Goal: Information Seeking & Learning: Learn about a topic

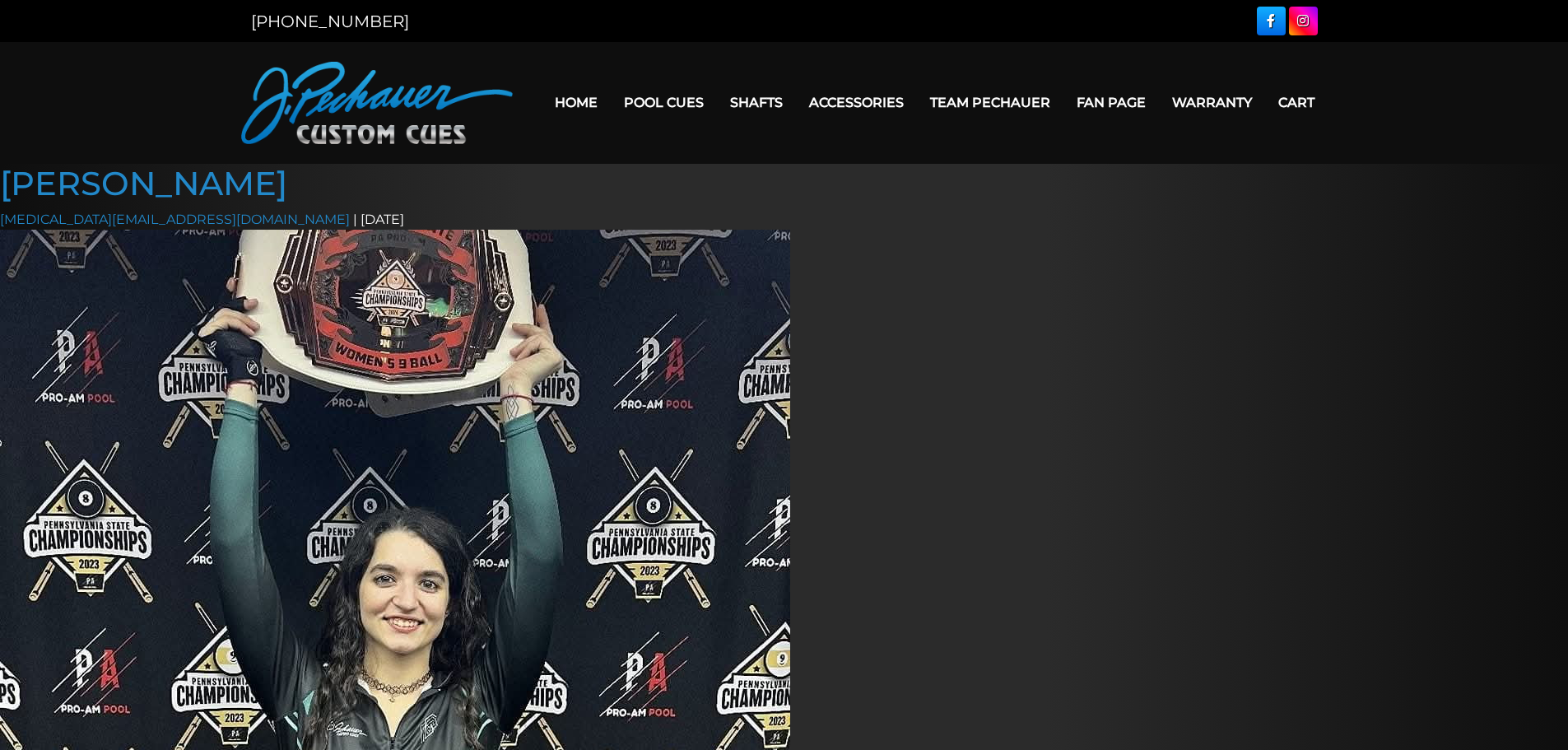
click at [153, 103] on header "MENU Home Pool Cues Celebration Cue JP Series (T) – NEW Pro Series (R) – NEW Ch…" at bounding box center [784, 102] width 1568 height 122
click at [952, 104] on link "Team Pechauer" at bounding box center [990, 102] width 146 height 42
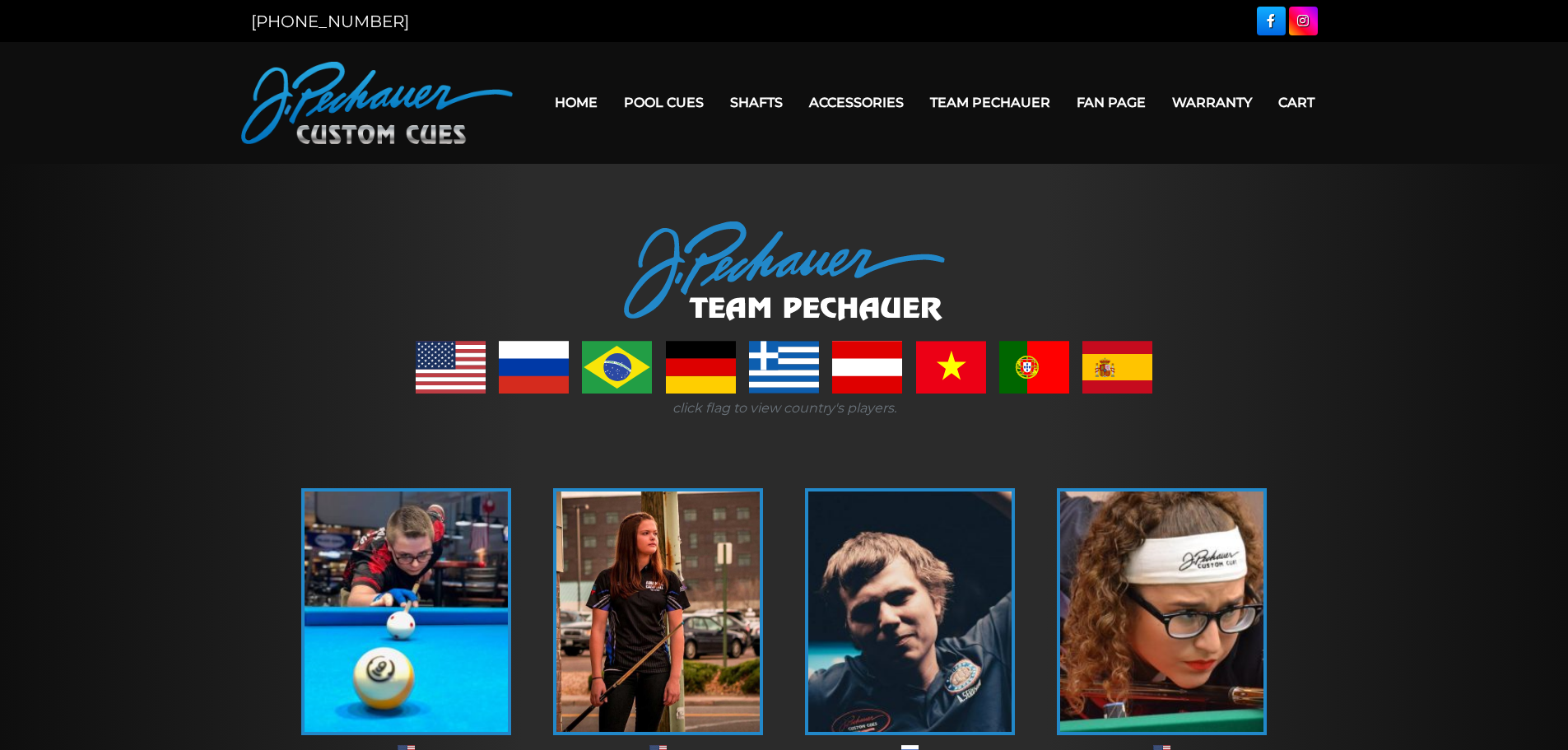
click at [428, 367] on link at bounding box center [450, 367] width 70 height 52
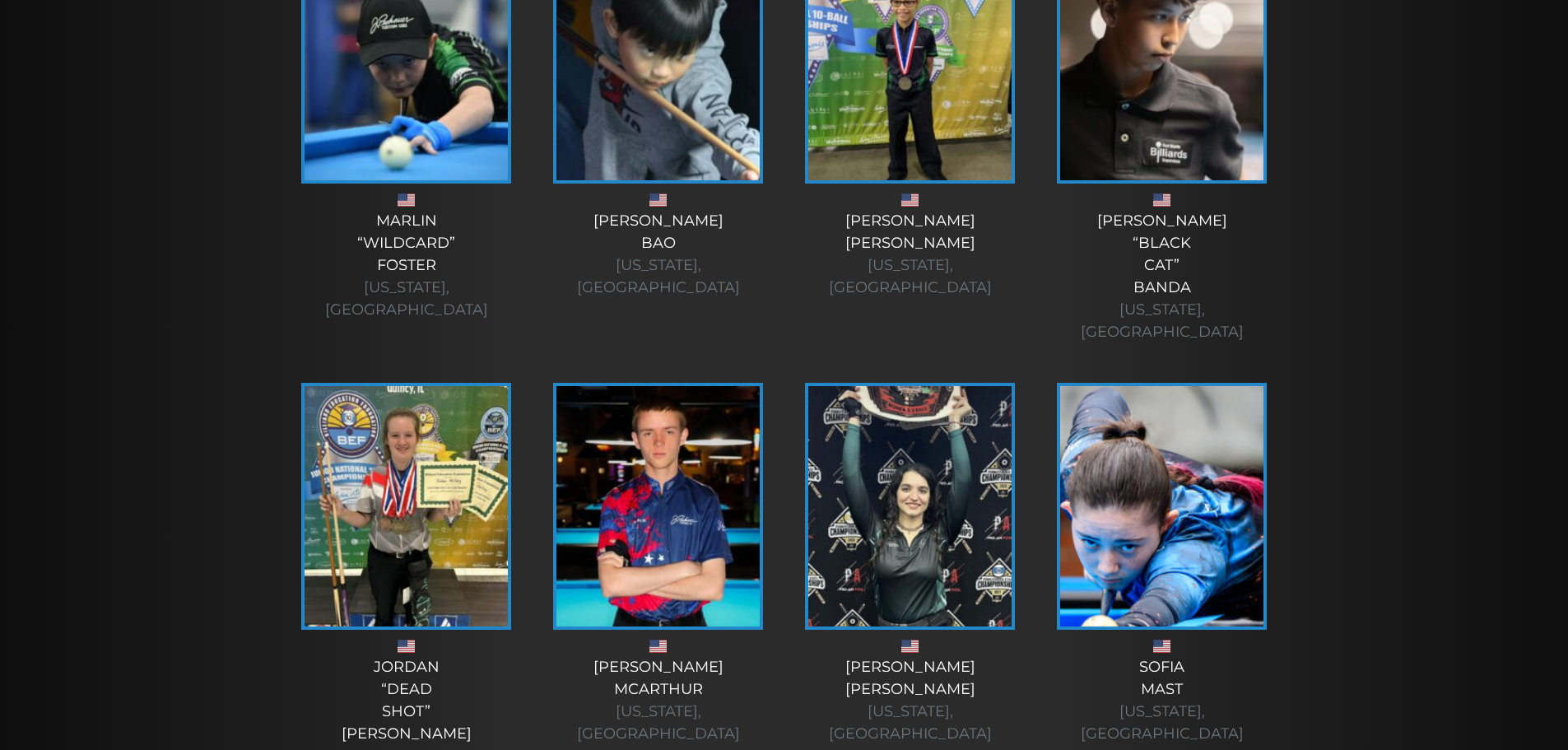
scroll to position [3442, 0]
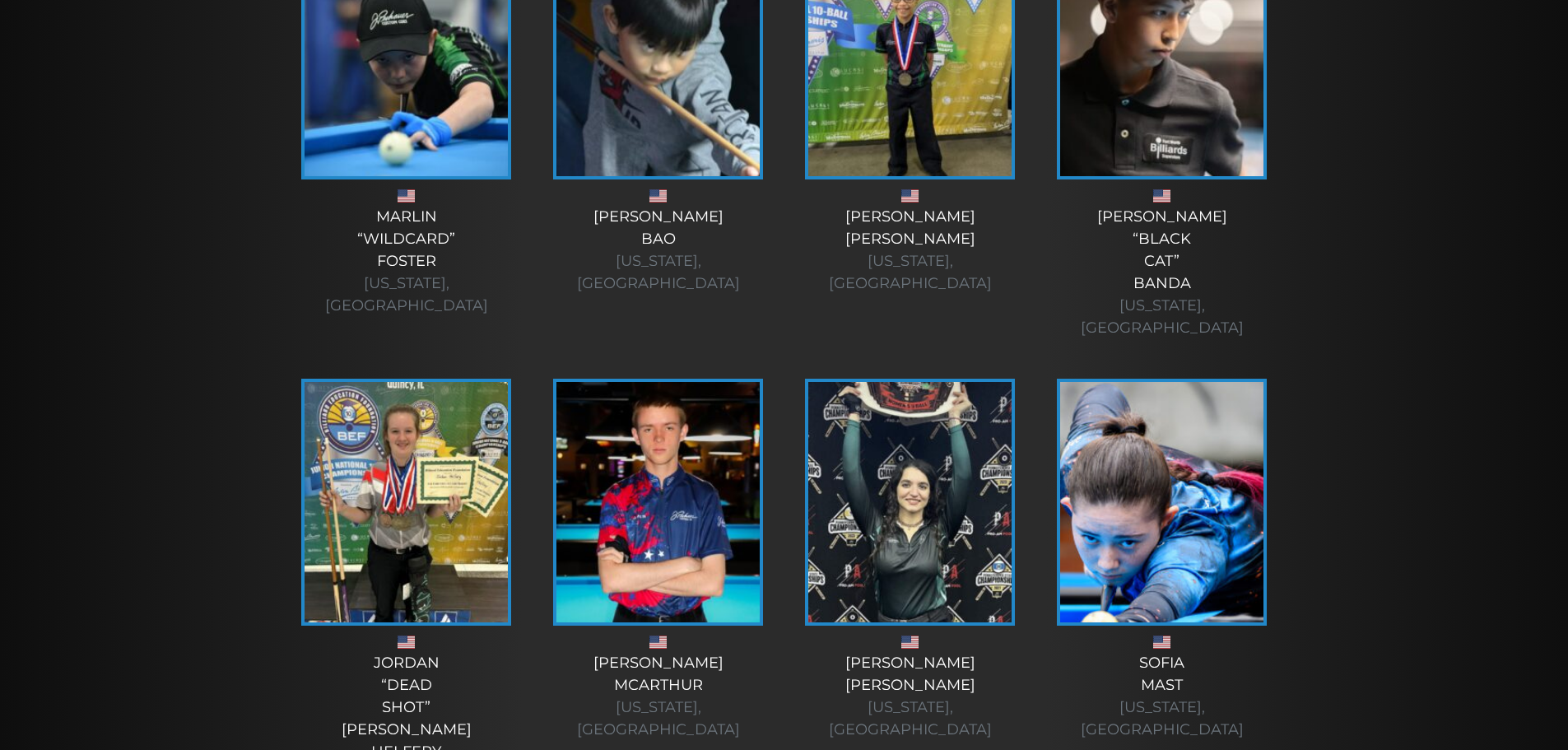
click at [933, 652] on div "Ashley Benoit Massachusetts, USA" at bounding box center [910, 697] width 219 height 89
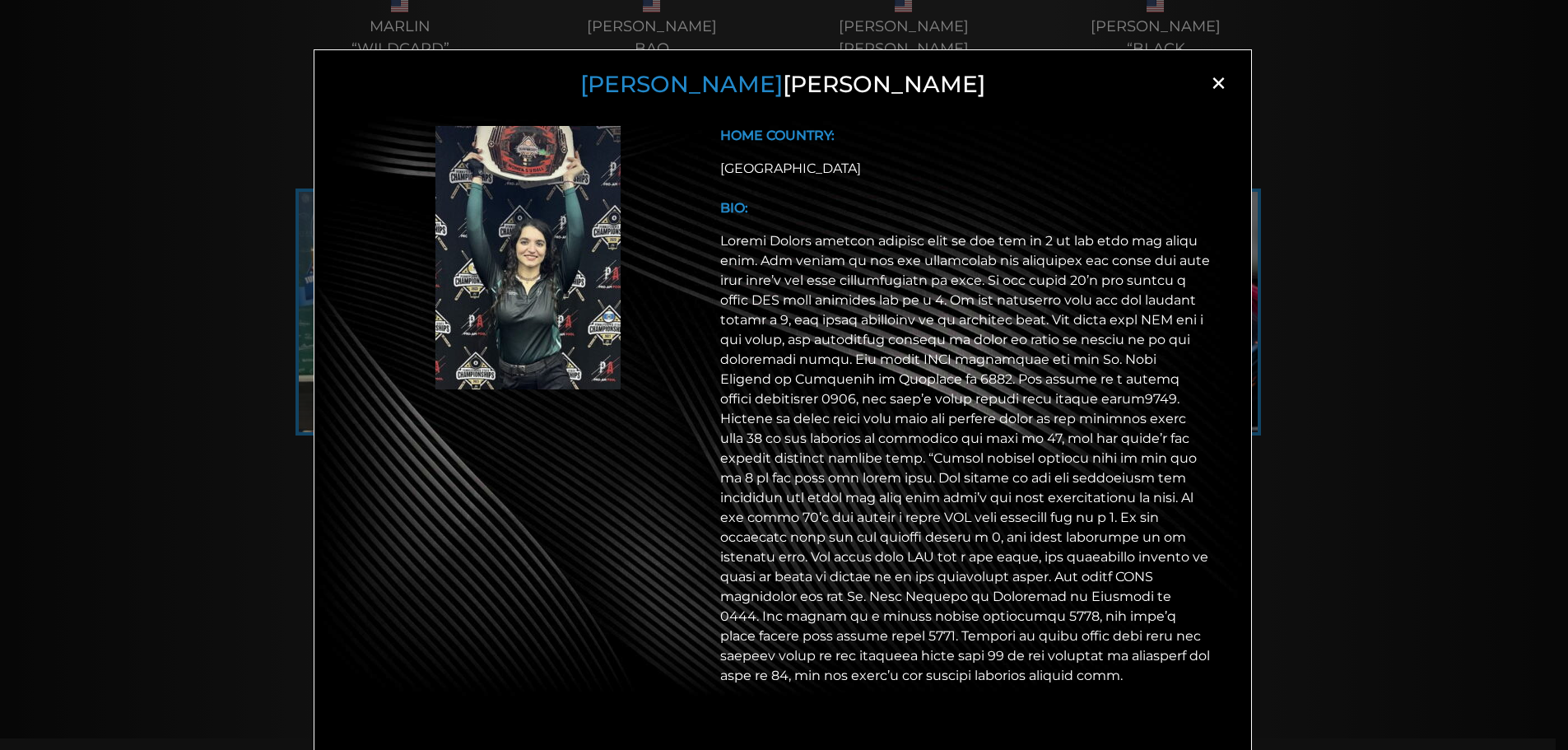
scroll to position [3795, 0]
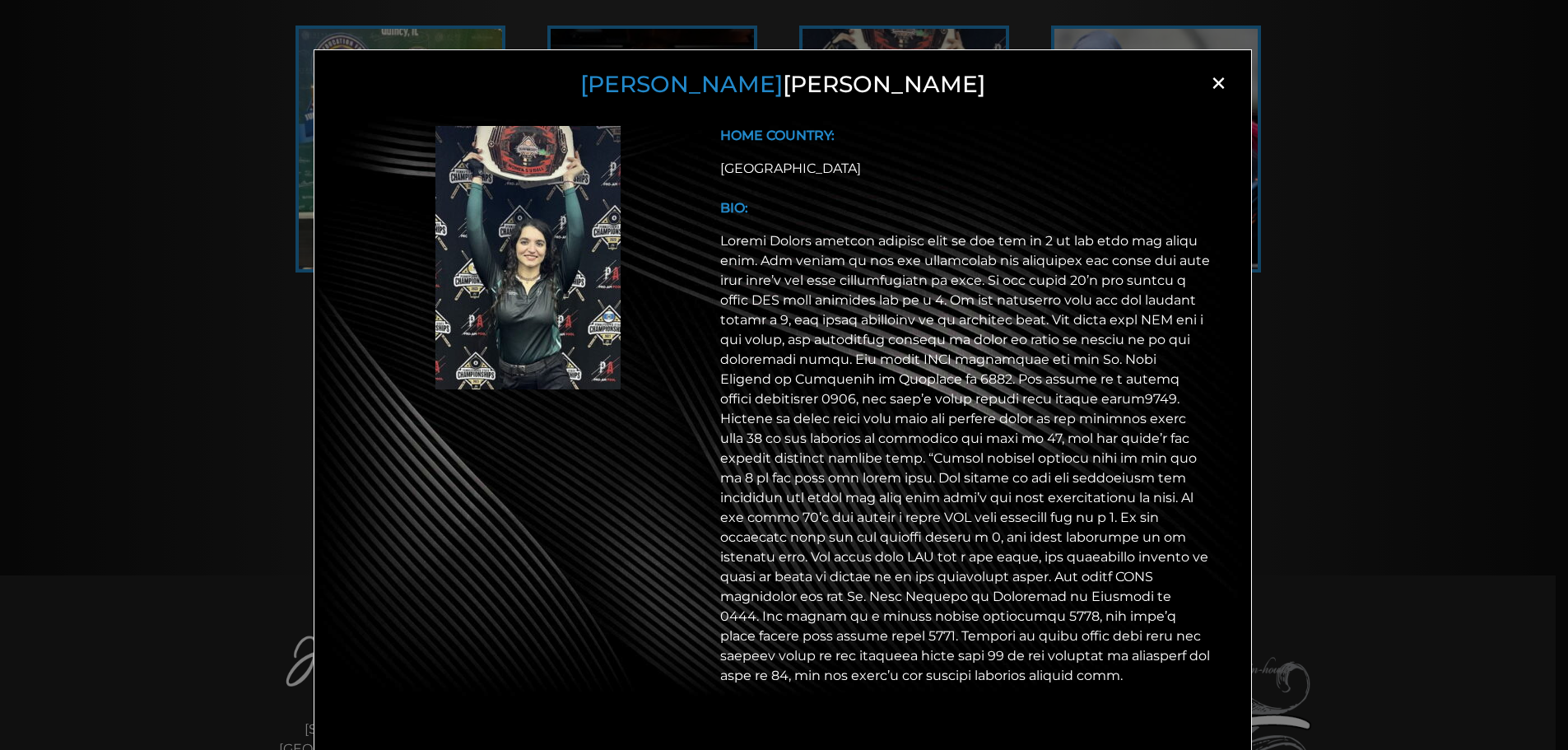
click at [1376, 162] on div "Ashley Benoit × HOME COUNTRY: USA BIO:" at bounding box center [784, 401] width 1568 height 750
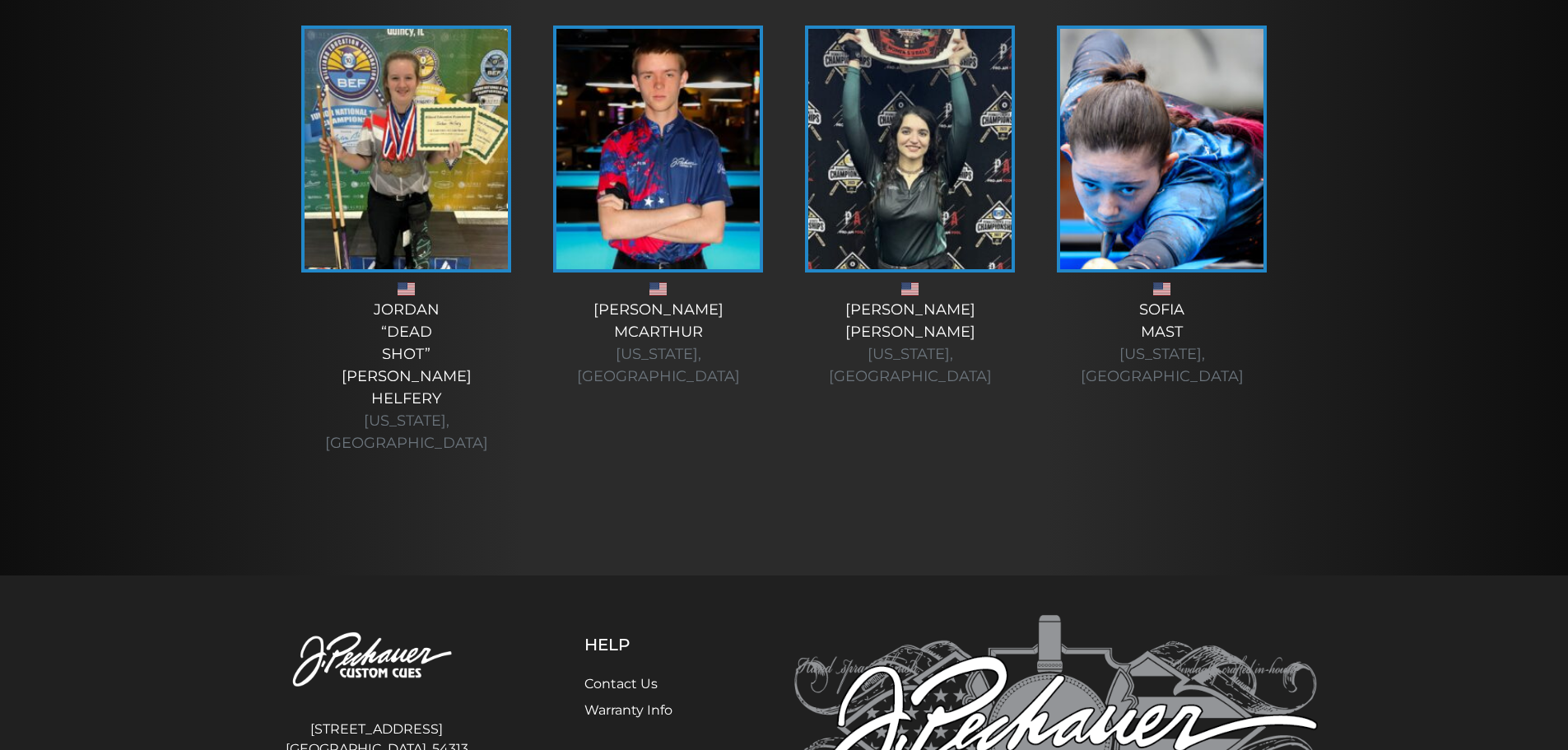
scroll to position [3642, 0]
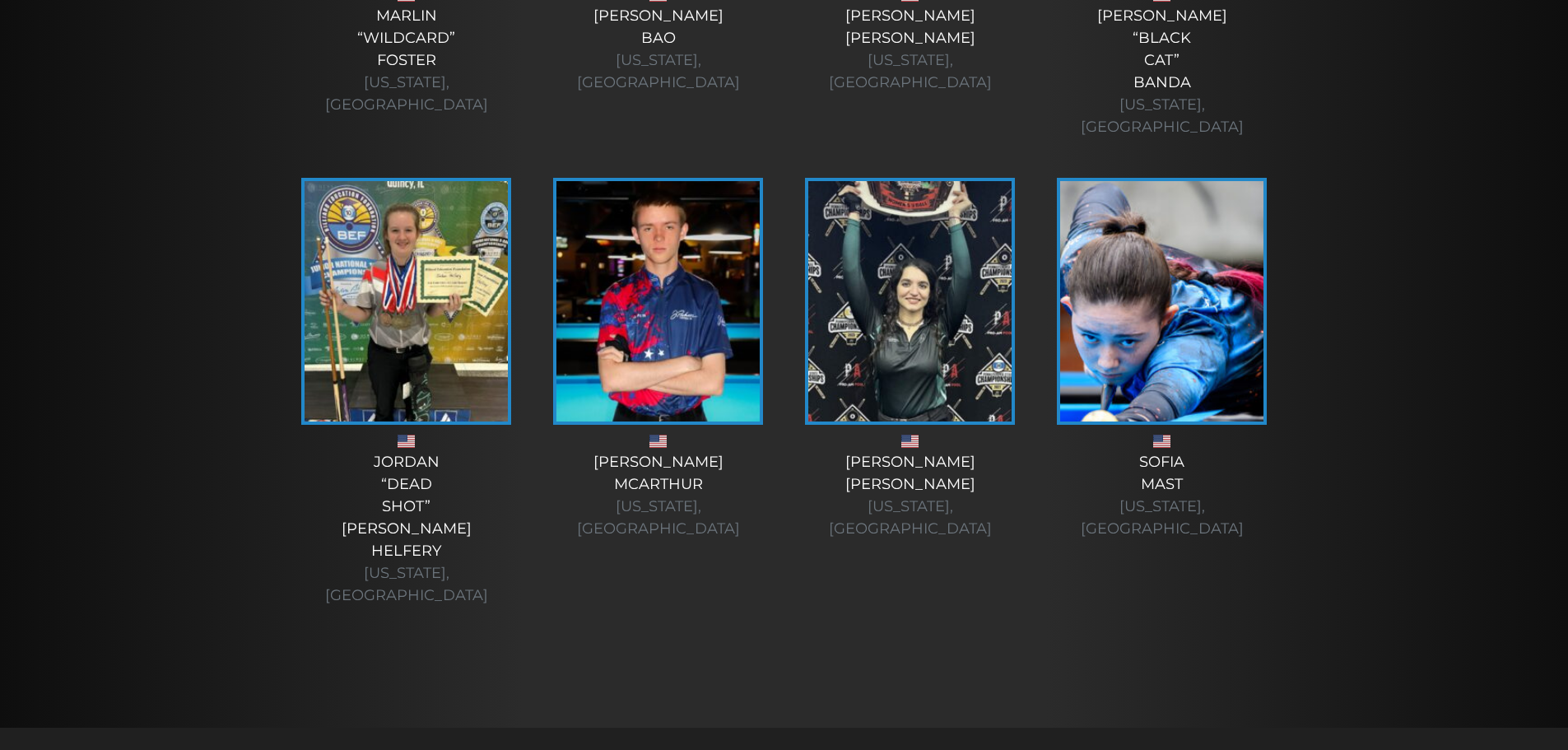
click at [1165, 451] on div "Sofia Mast Florida, USA" at bounding box center [1162, 495] width 219 height 89
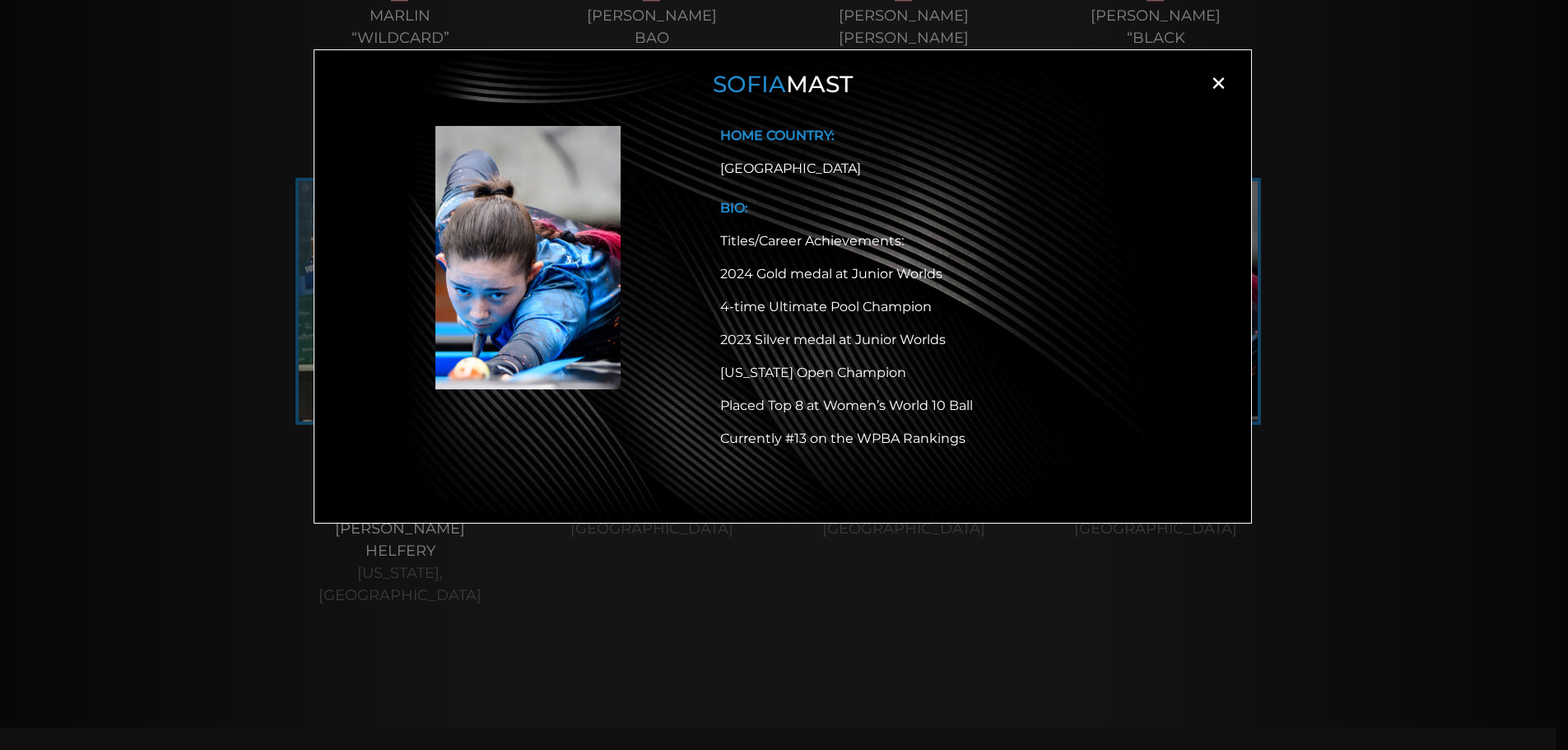
click at [1283, 207] on div "Sofia Mast × HOME COUNTRY: USA BIO: Titles/Career Achievements: 2024 Gold medal…" at bounding box center [784, 401] width 1568 height 750
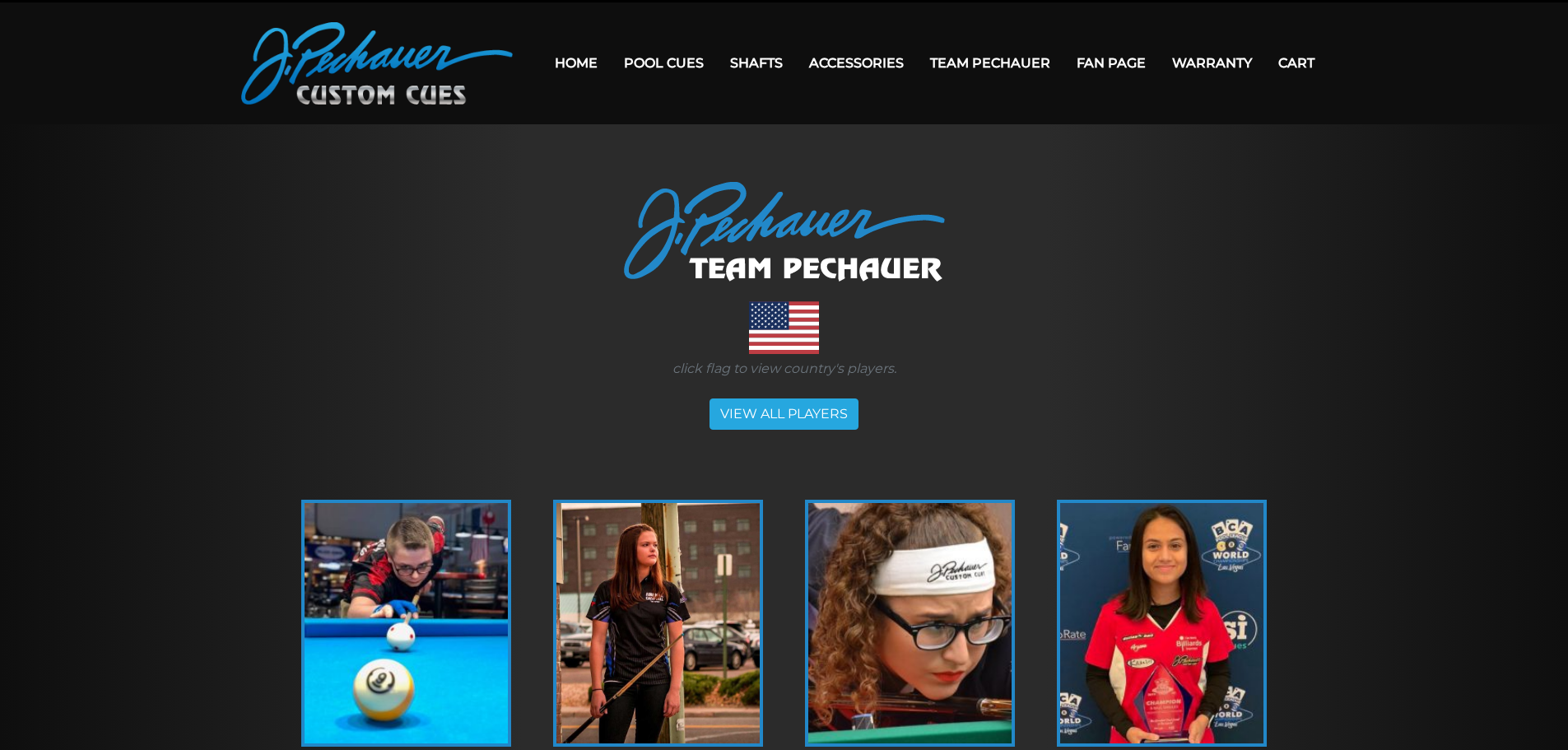
scroll to position [0, 0]
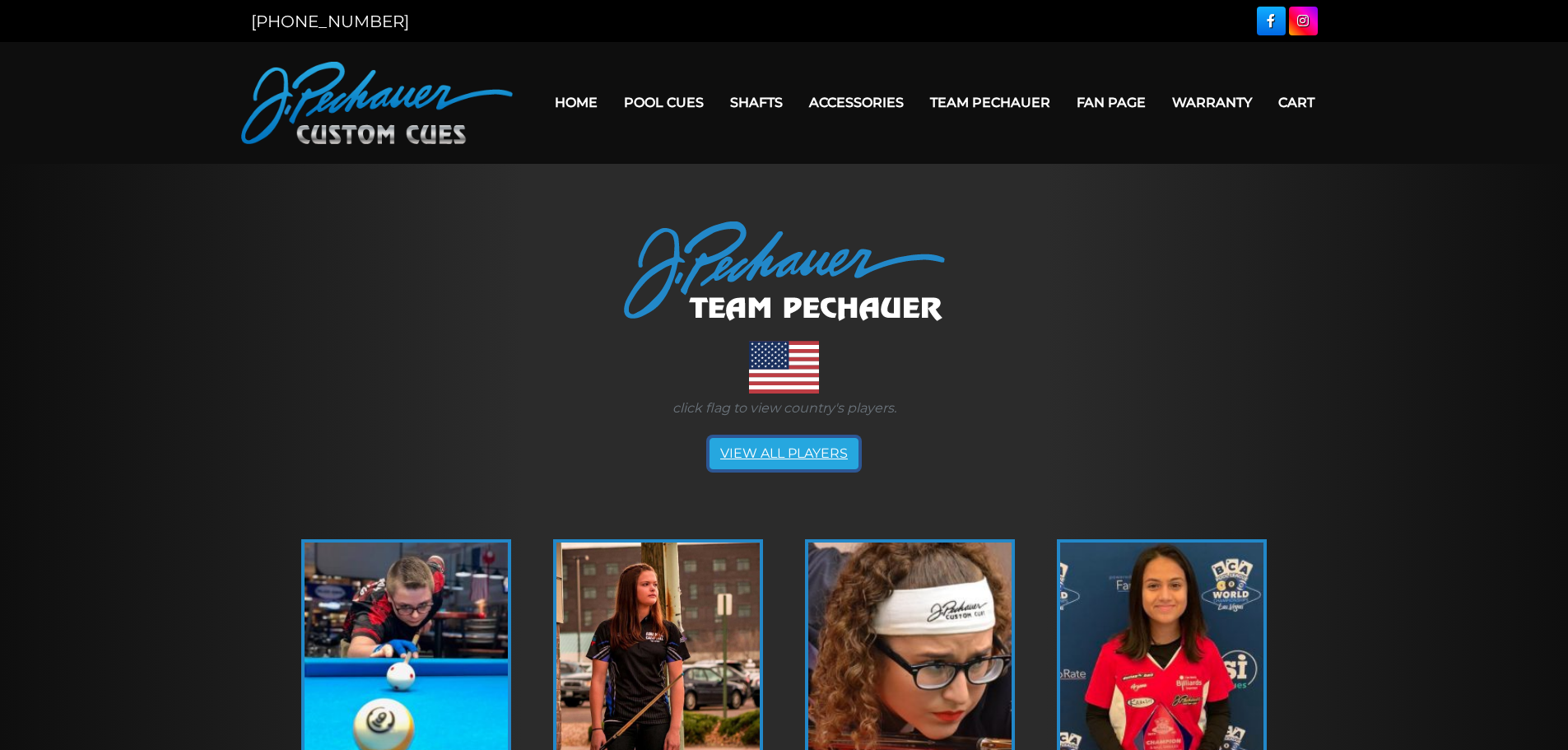
click at [804, 460] on link "VIEW ALL PLAYERS" at bounding box center [783, 454] width 149 height 32
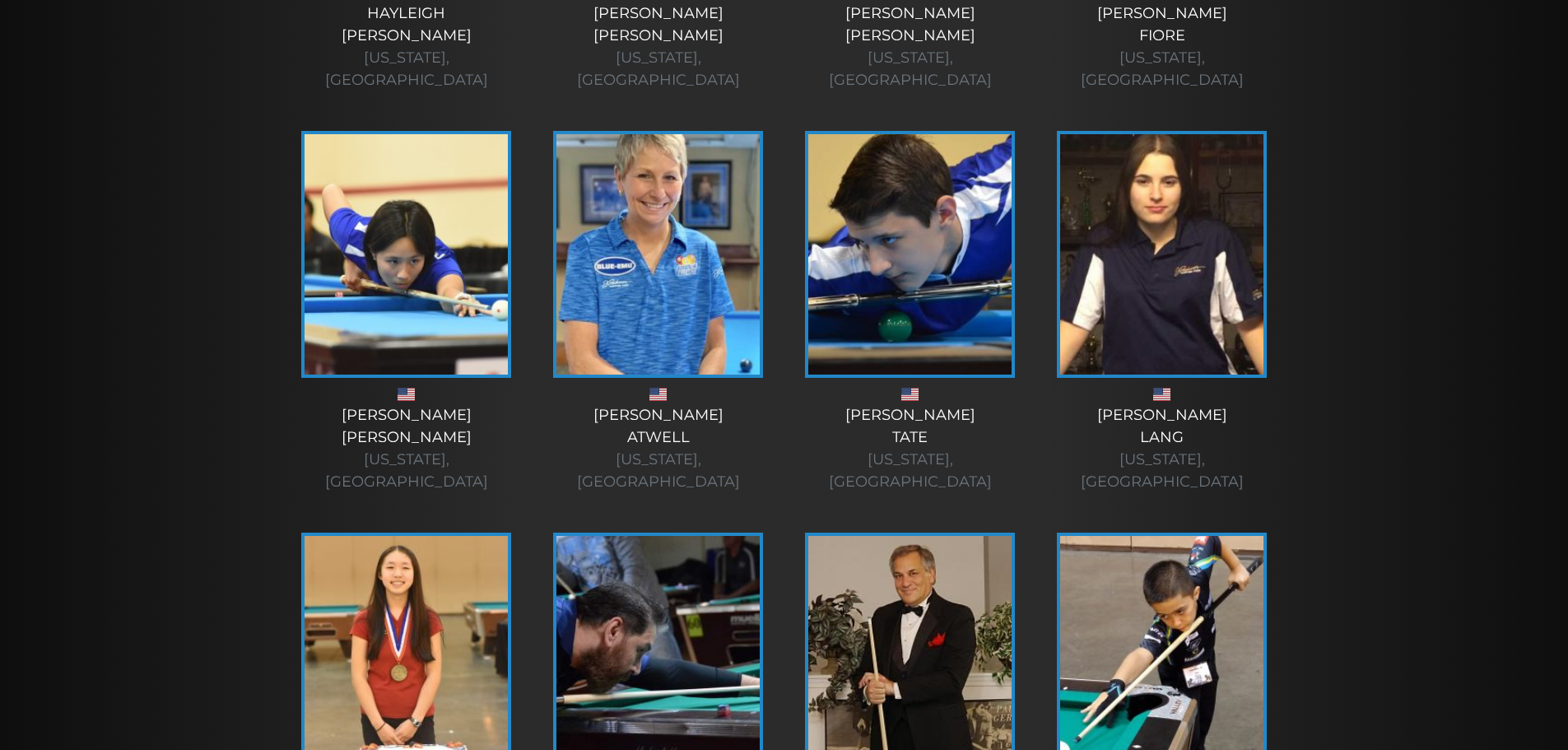
scroll to position [1214, 0]
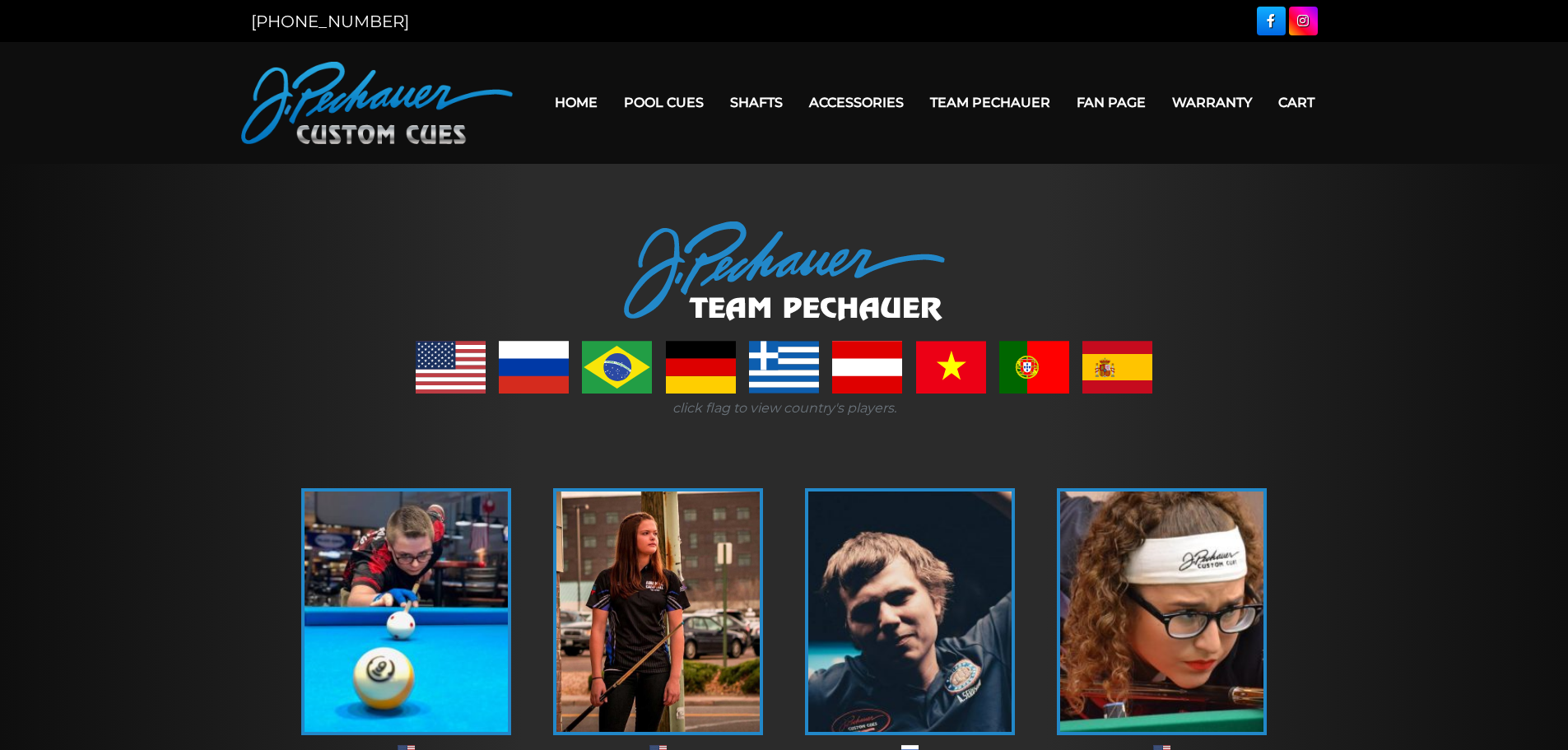
click at [1018, 98] on link "Team Pechauer" at bounding box center [990, 102] width 146 height 42
